Goal: Information Seeking & Learning: Learn about a topic

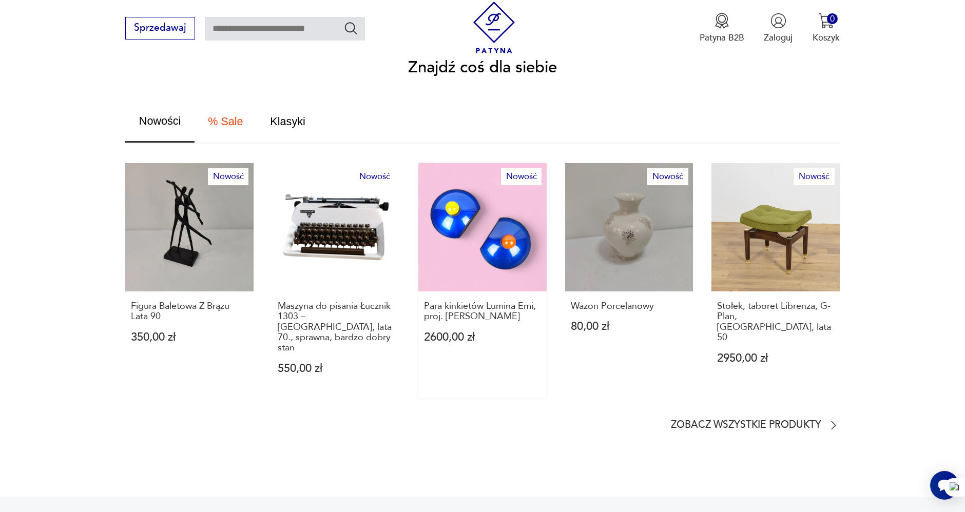
click at [463, 219] on link "Nowość Para kinkietów Lumina Emi, proj. [PERSON_NAME] 2600,00 zł" at bounding box center [482, 280] width 128 height 235
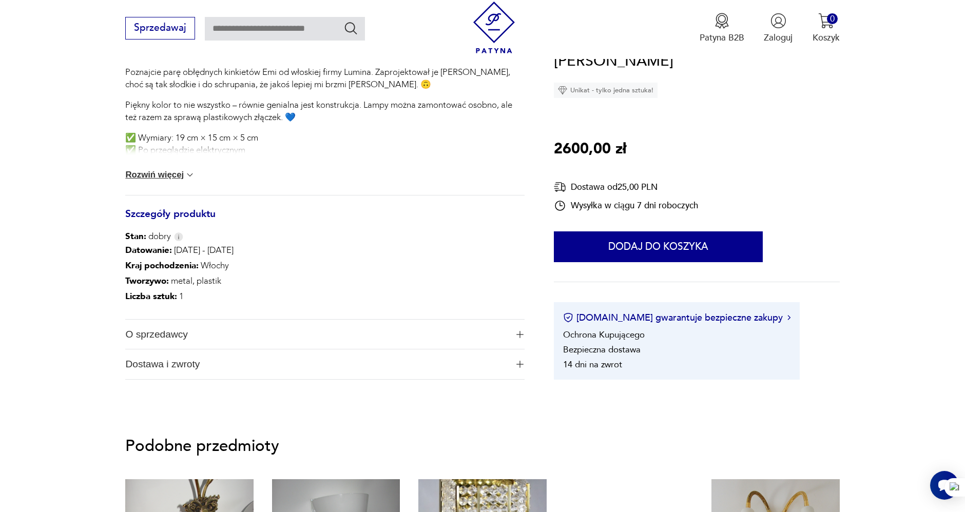
scroll to position [399, 0]
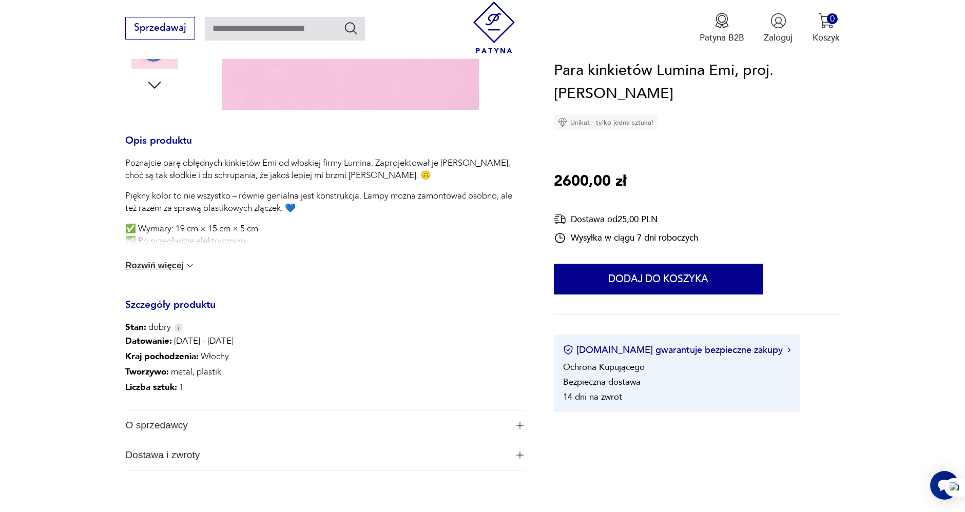
click at [168, 266] on button "Rozwiń więcej" at bounding box center [160, 266] width 70 height 10
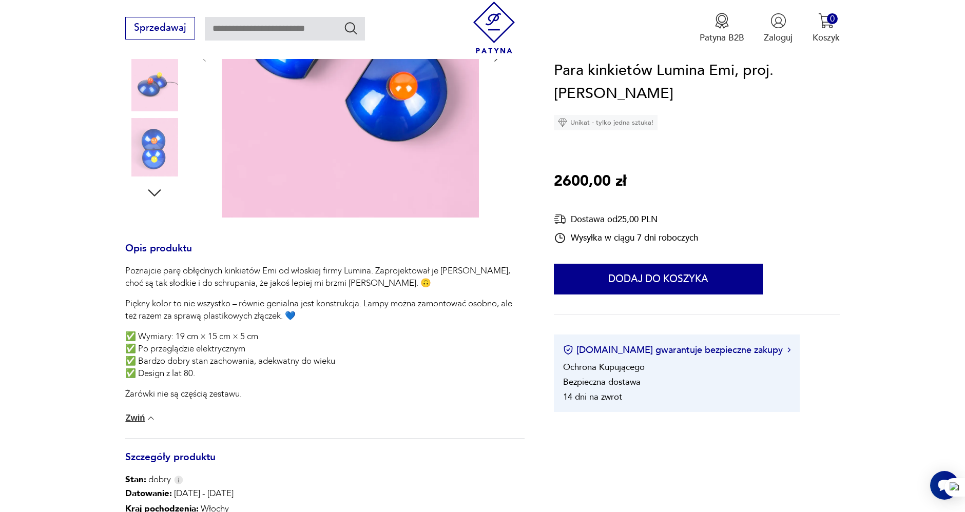
scroll to position [285, 0]
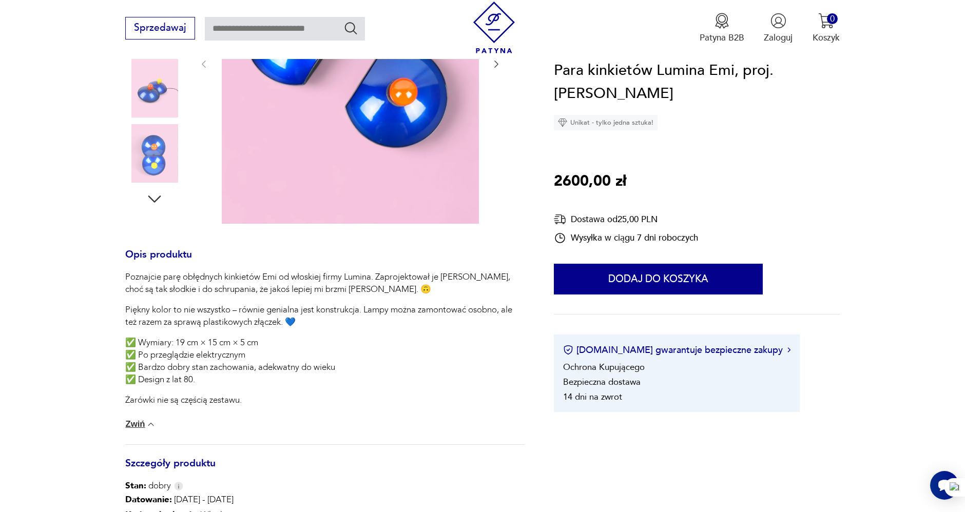
drag, startPoint x: 671, startPoint y: 87, endPoint x: 557, endPoint y: 67, distance: 115.6
click at [554, 66] on h1 "Para kinkietów Lumina Emi, proj. [PERSON_NAME]" at bounding box center [696, 82] width 285 height 47
copy h1 "Para kinkietów Lumina Emi, proj. [PERSON_NAME]"
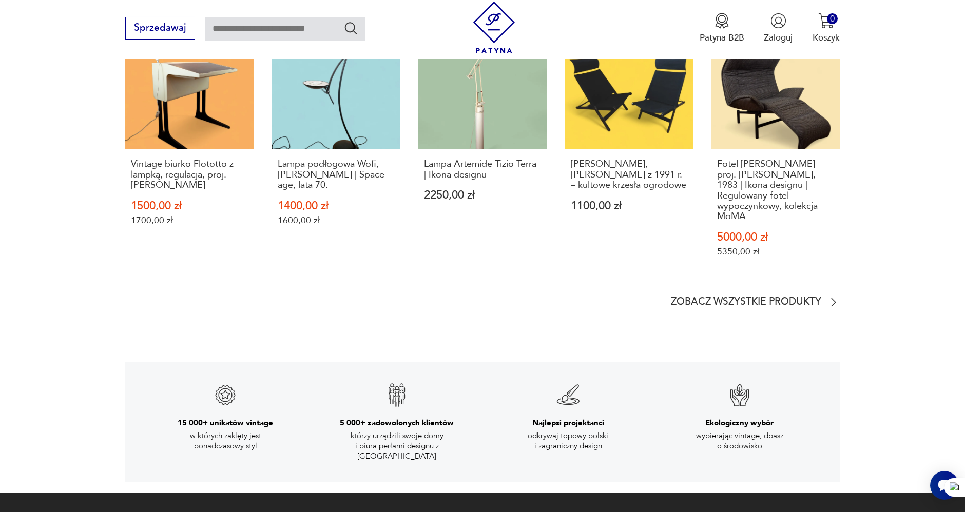
click at [99, 280] on section "Więcej od tego sprzedawcy Sale Vintage biurko Flototto z lampką, regulacja, pro…" at bounding box center [482, 144] width 965 height 386
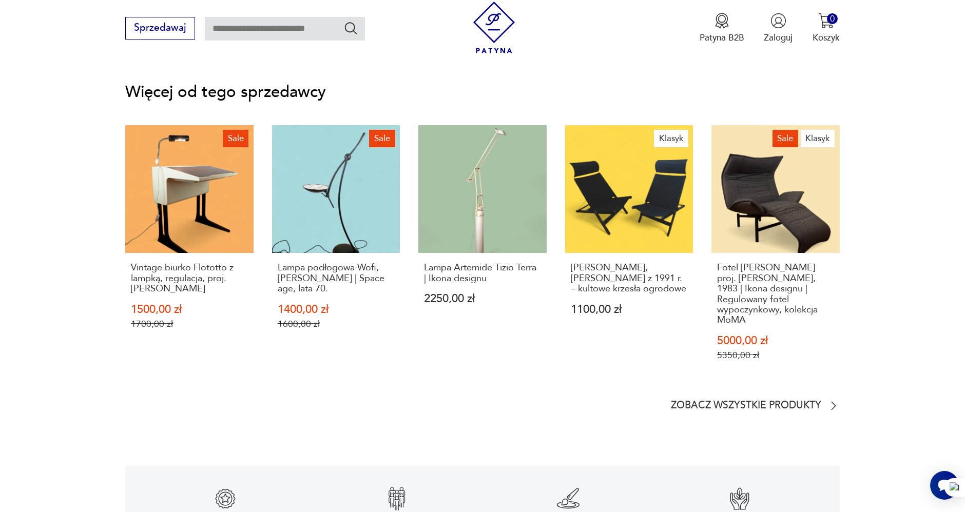
scroll to position [1539, 0]
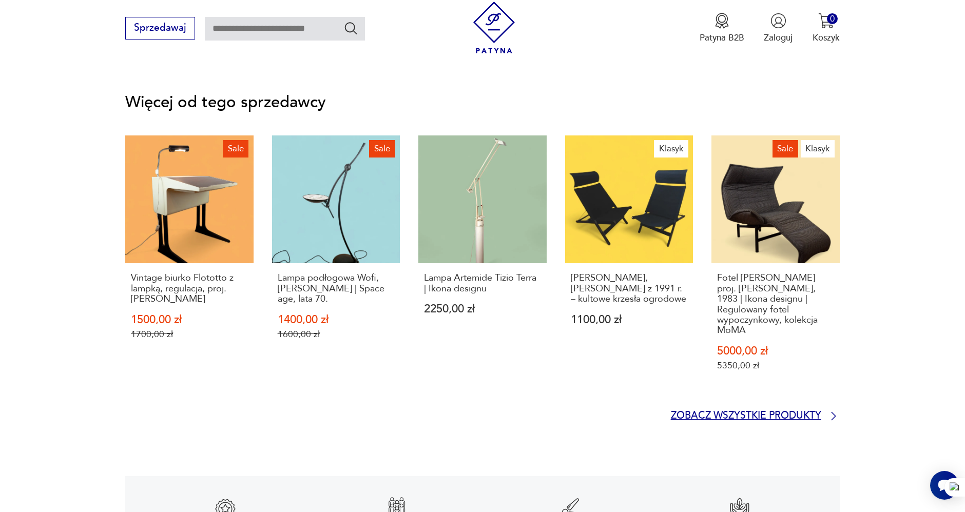
click at [795, 412] on p "Zobacz wszystkie produkty" at bounding box center [746, 416] width 150 height 8
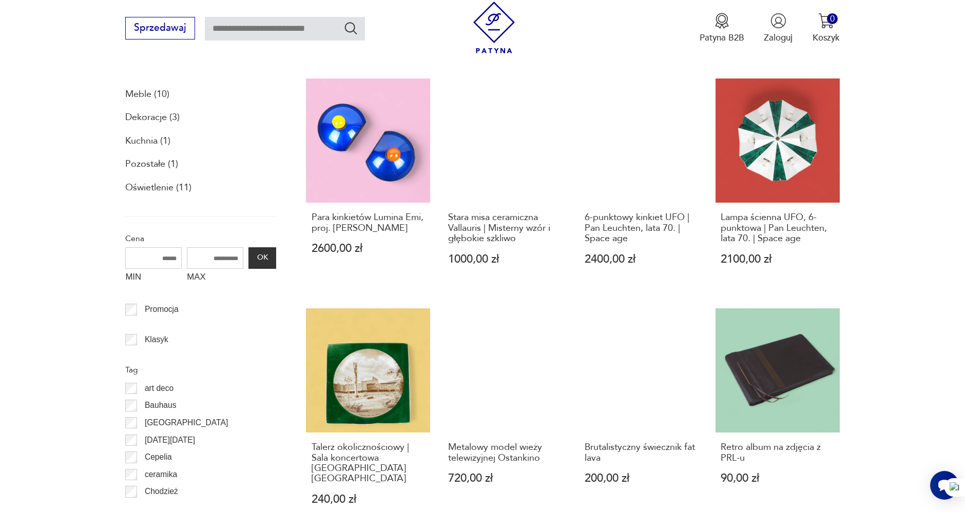
scroll to position [445, 0]
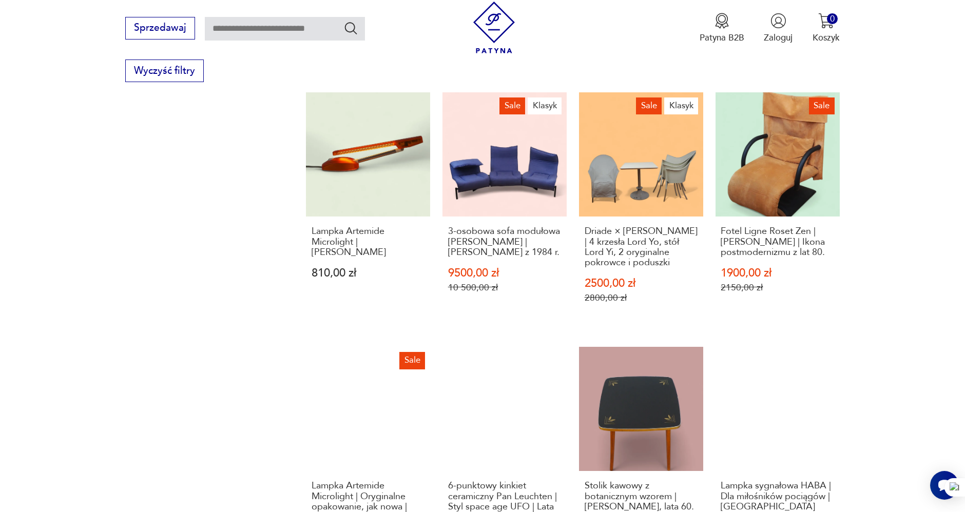
scroll to position [844, 0]
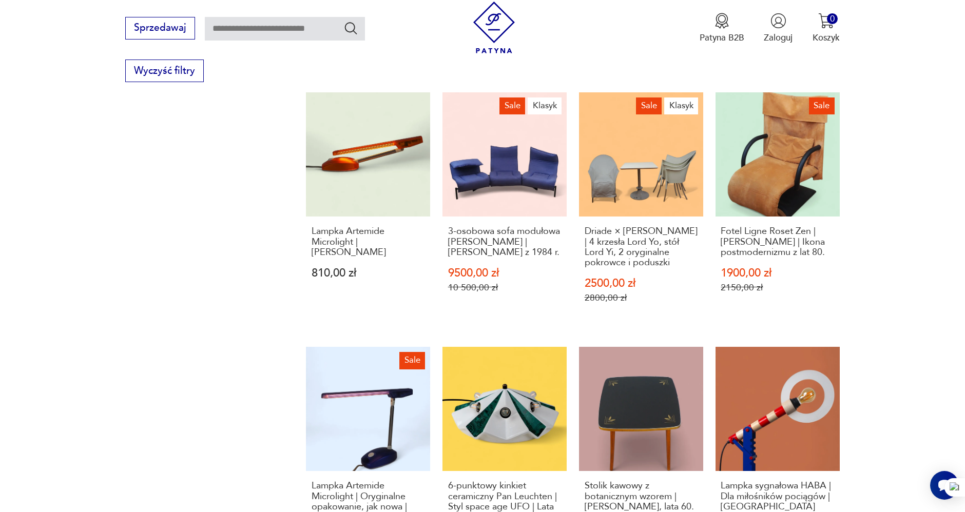
click at [887, 178] on section "Filtruj produkty Meble (10) Dekoracje (3) Kuchnia (1) Pozostałe (1) Oświetlenie…" at bounding box center [482, 145] width 965 height 1122
click at [899, 141] on section "Filtruj produkty Meble (10) Dekoracje (3) Kuchnia (1) Pozostałe (1) Oświetlenie…" at bounding box center [482, 145] width 965 height 1122
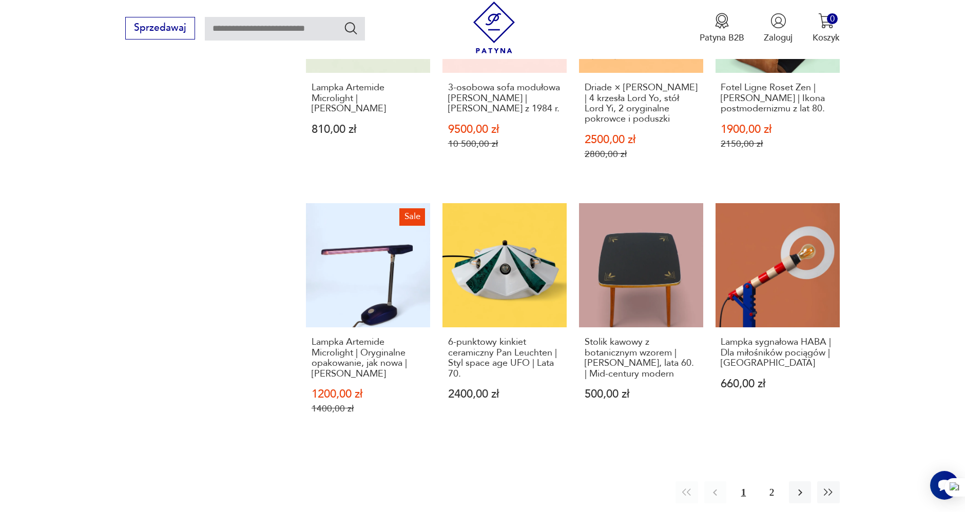
scroll to position [1015, 0]
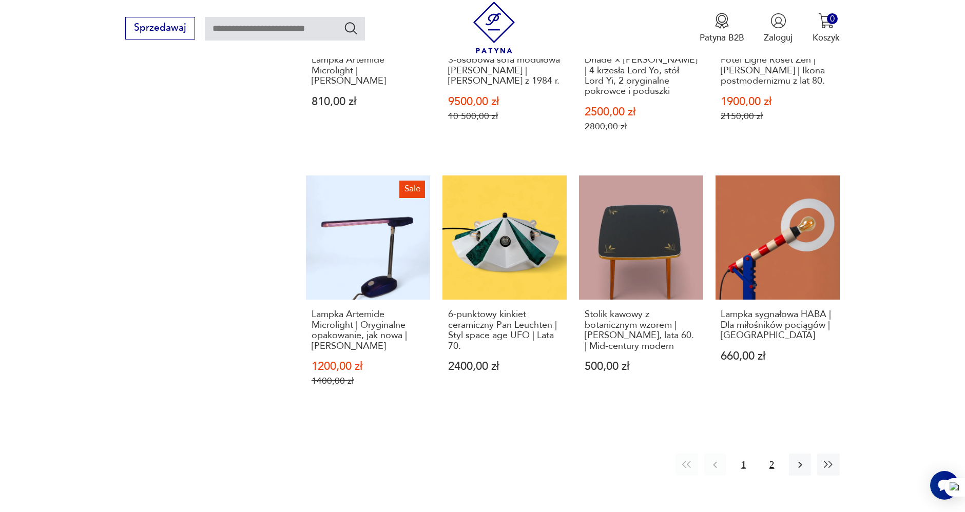
click at [770, 455] on button "2" at bounding box center [771, 465] width 22 height 22
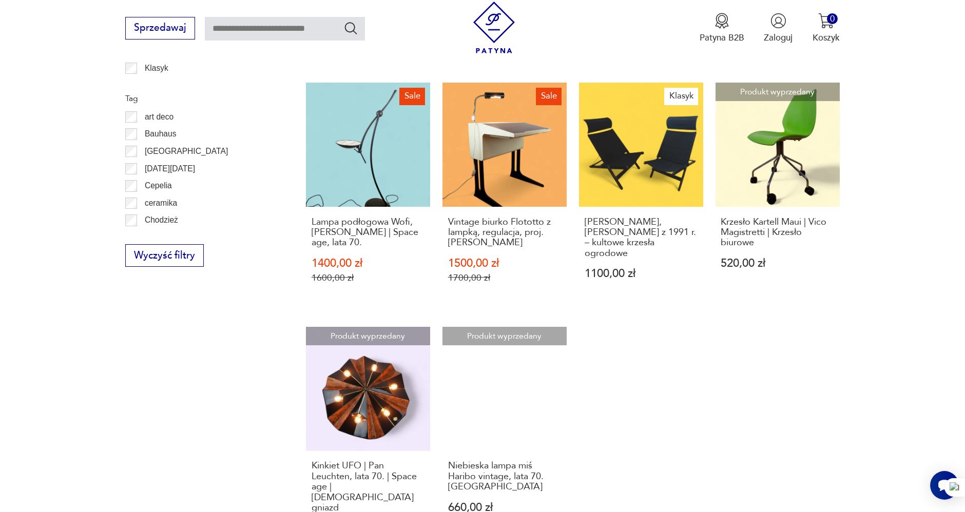
scroll to position [673, 0]
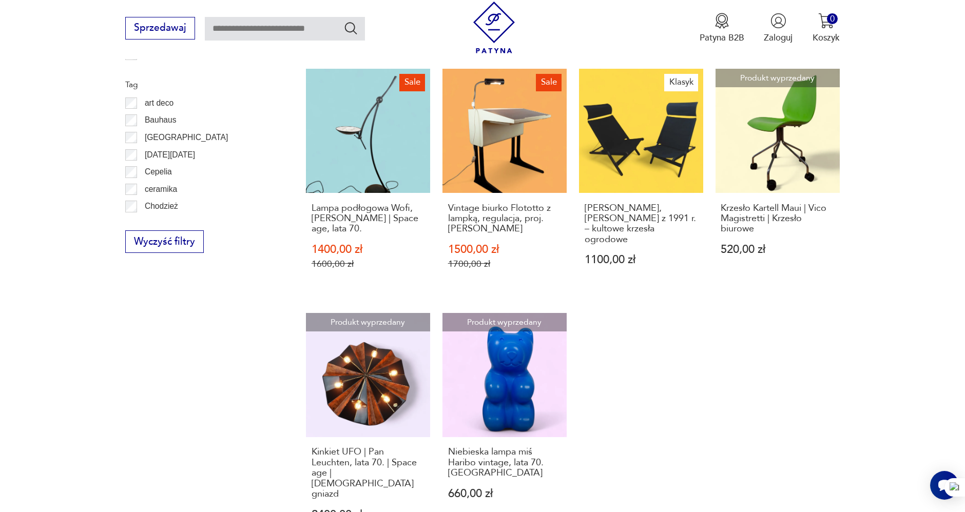
click at [926, 232] on section "Filtruj produkty Meble (10) Dekoracje (3) Kuchnia (1) Pozostałe (1) Oświetlenie…" at bounding box center [482, 211] width 965 height 913
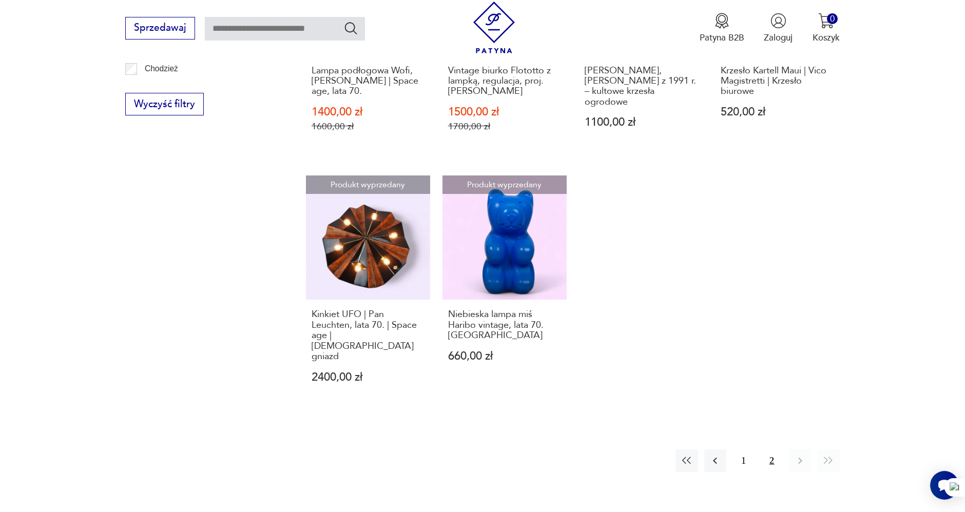
scroll to position [844, 0]
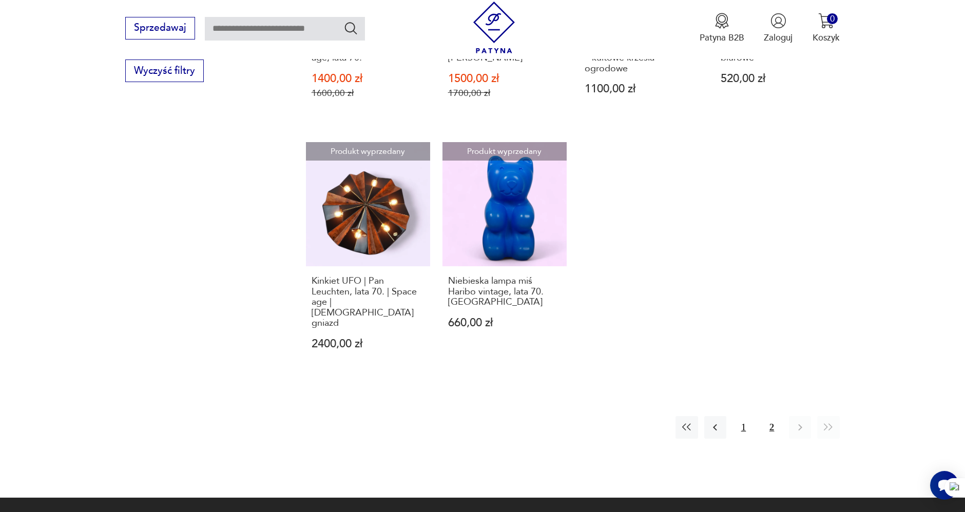
click at [744, 416] on button "1" at bounding box center [743, 427] width 22 height 22
